Goal: Information Seeking & Learning: Stay updated

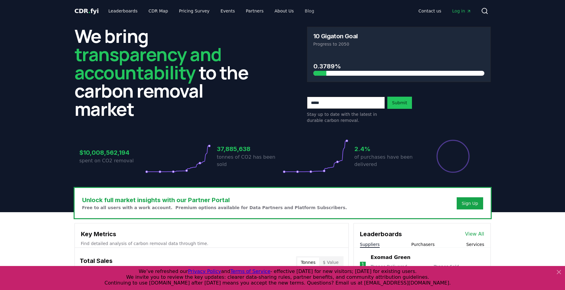
drag, startPoint x: 327, startPoint y: 181, endPoint x: 294, endPoint y: 12, distance: 171.9
click at [300, 13] on link "Blog" at bounding box center [309, 10] width 19 height 11
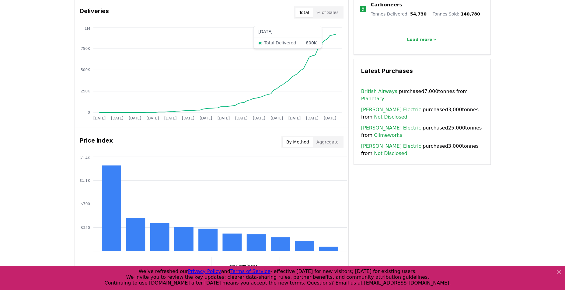
scroll to position [304, 0]
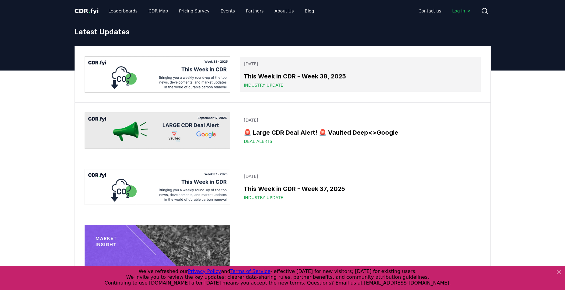
click at [300, 76] on h3 "This Week in CDR - Week 38, 2025" at bounding box center [360, 76] width 233 height 9
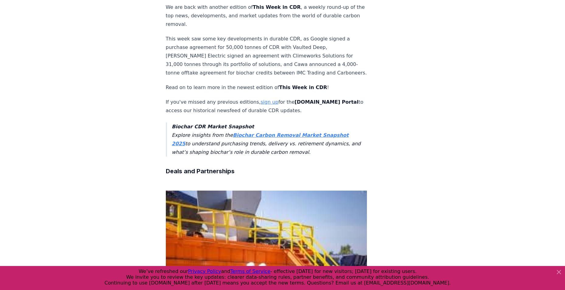
scroll to position [304, 0]
